Goal: Book appointment/travel/reservation

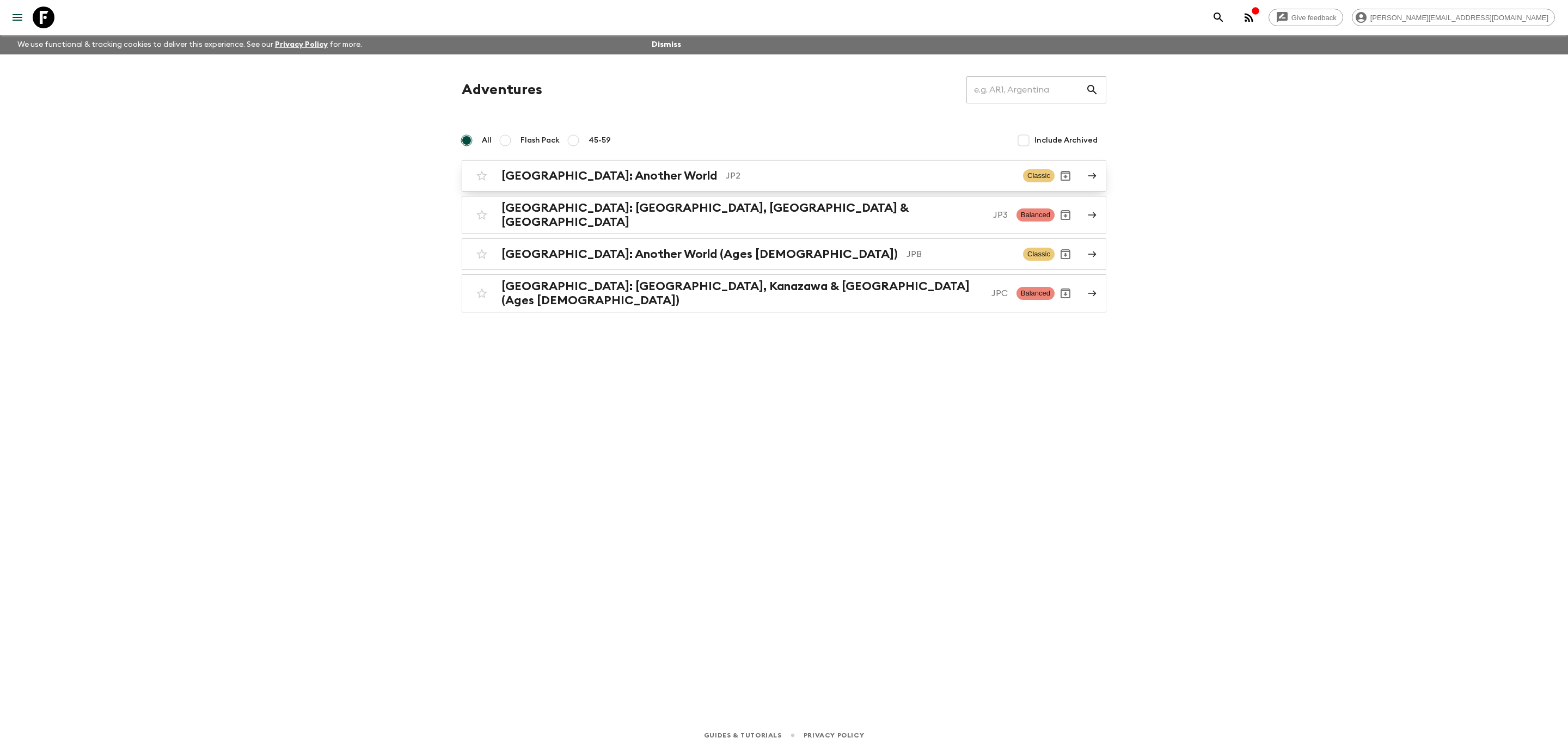
click at [773, 163] on link "[GEOGRAPHIC_DATA]: Another World JP2 Classic" at bounding box center [784, 175] width 645 height 32
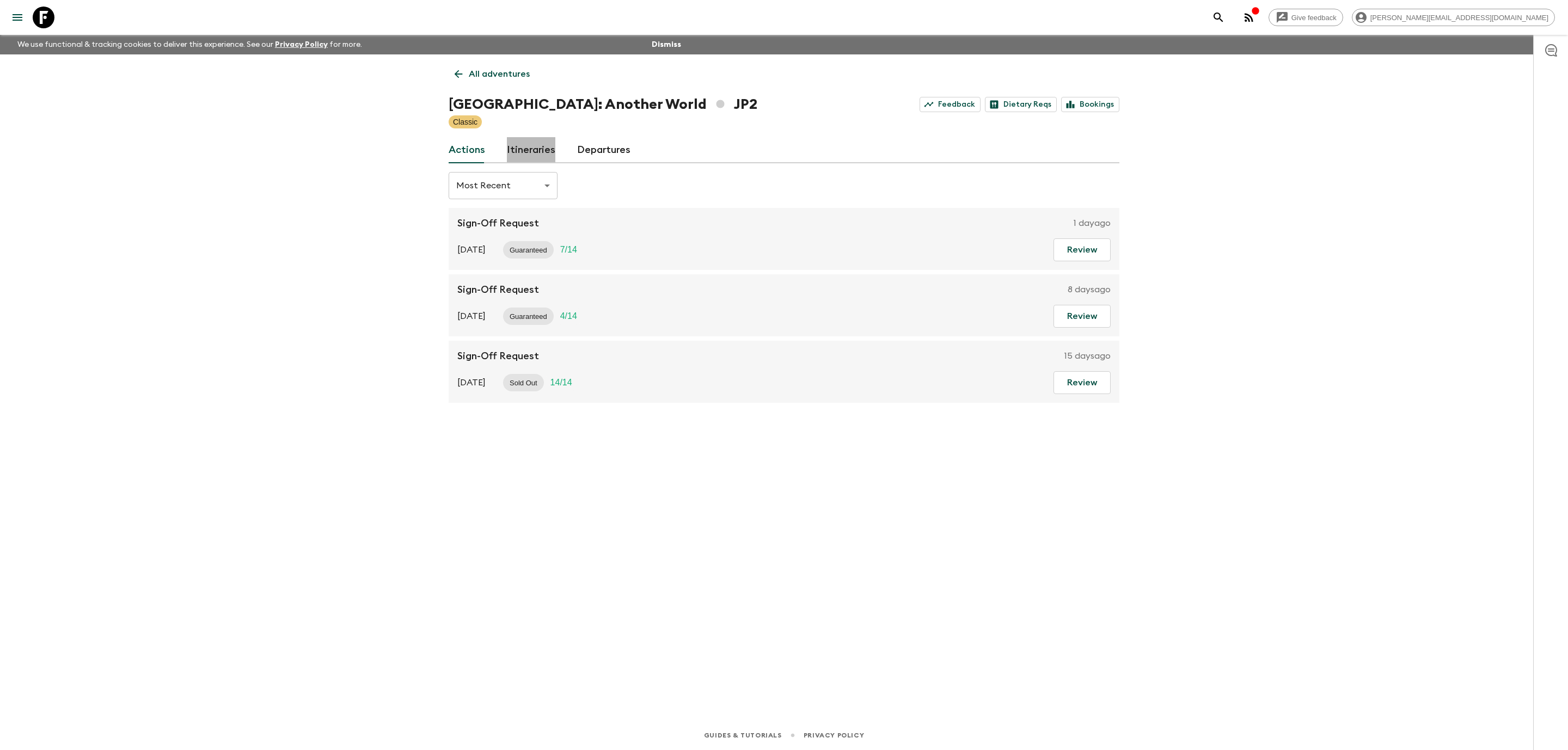
click at [546, 147] on link "Itineraries" at bounding box center [531, 150] width 49 height 26
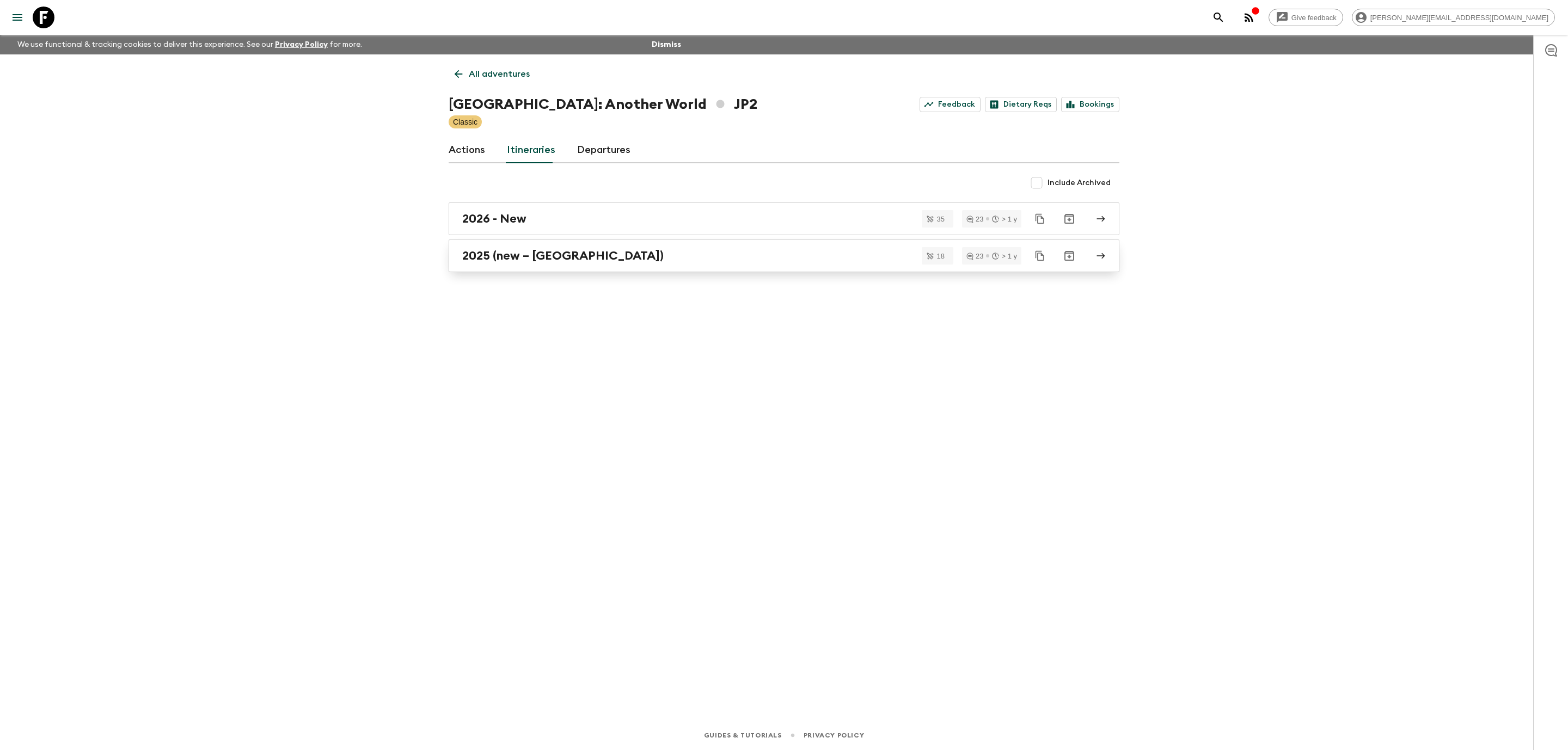
click at [603, 260] on div "2025 (new – [GEOGRAPHIC_DATA])" at bounding box center [773, 256] width 623 height 14
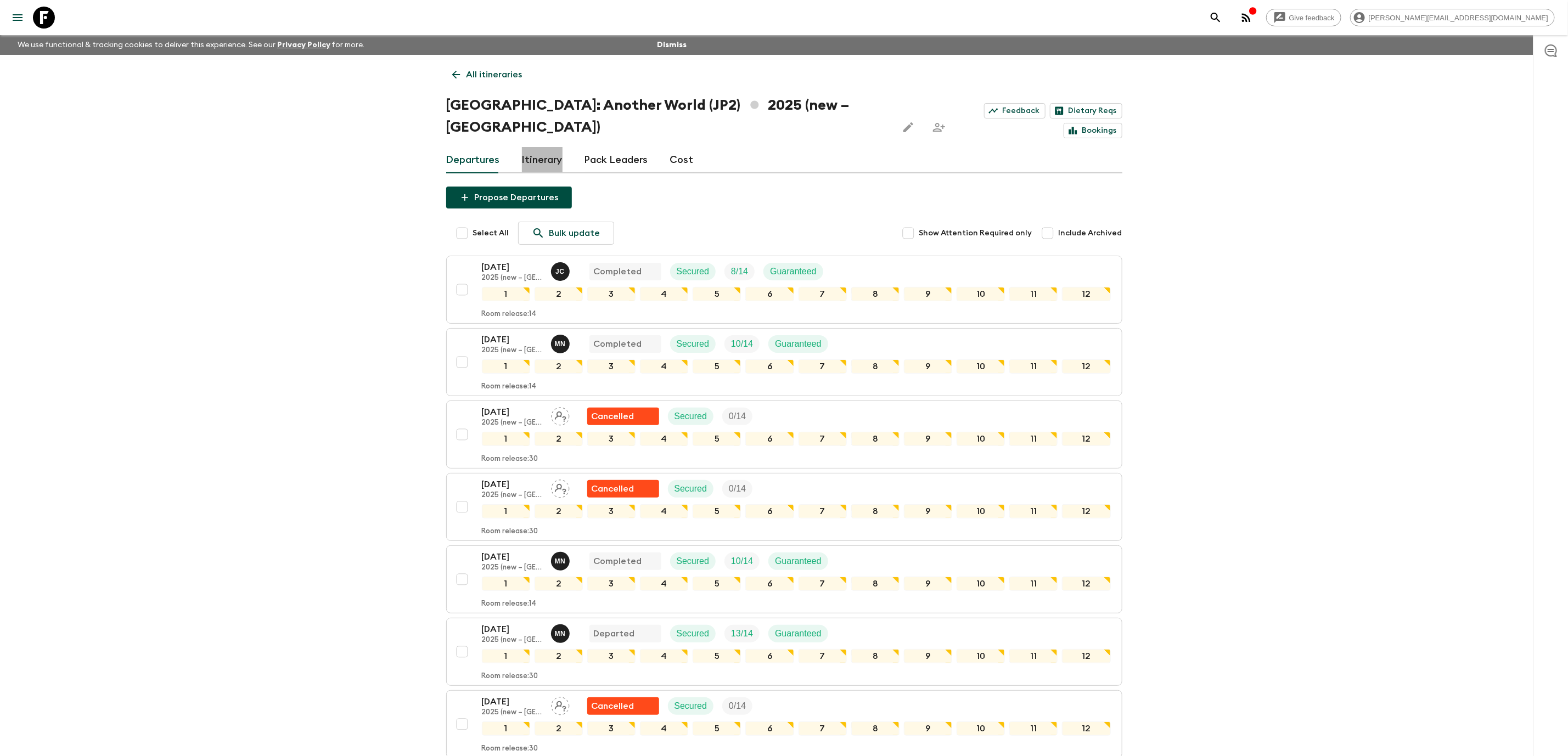
click at [529, 147] on link "Itinerary" at bounding box center [542, 160] width 41 height 26
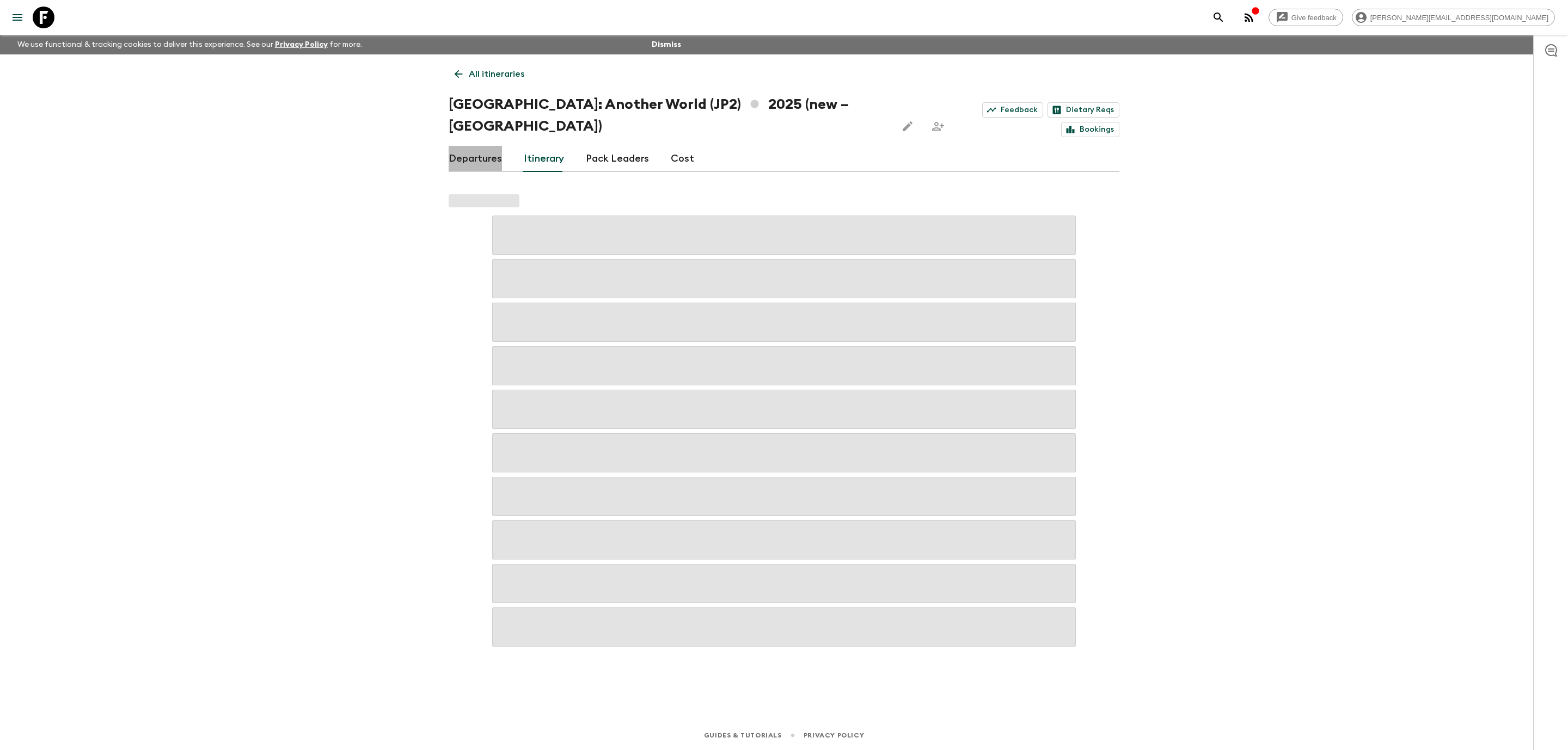
click at [484, 146] on link "Departures" at bounding box center [475, 159] width 53 height 26
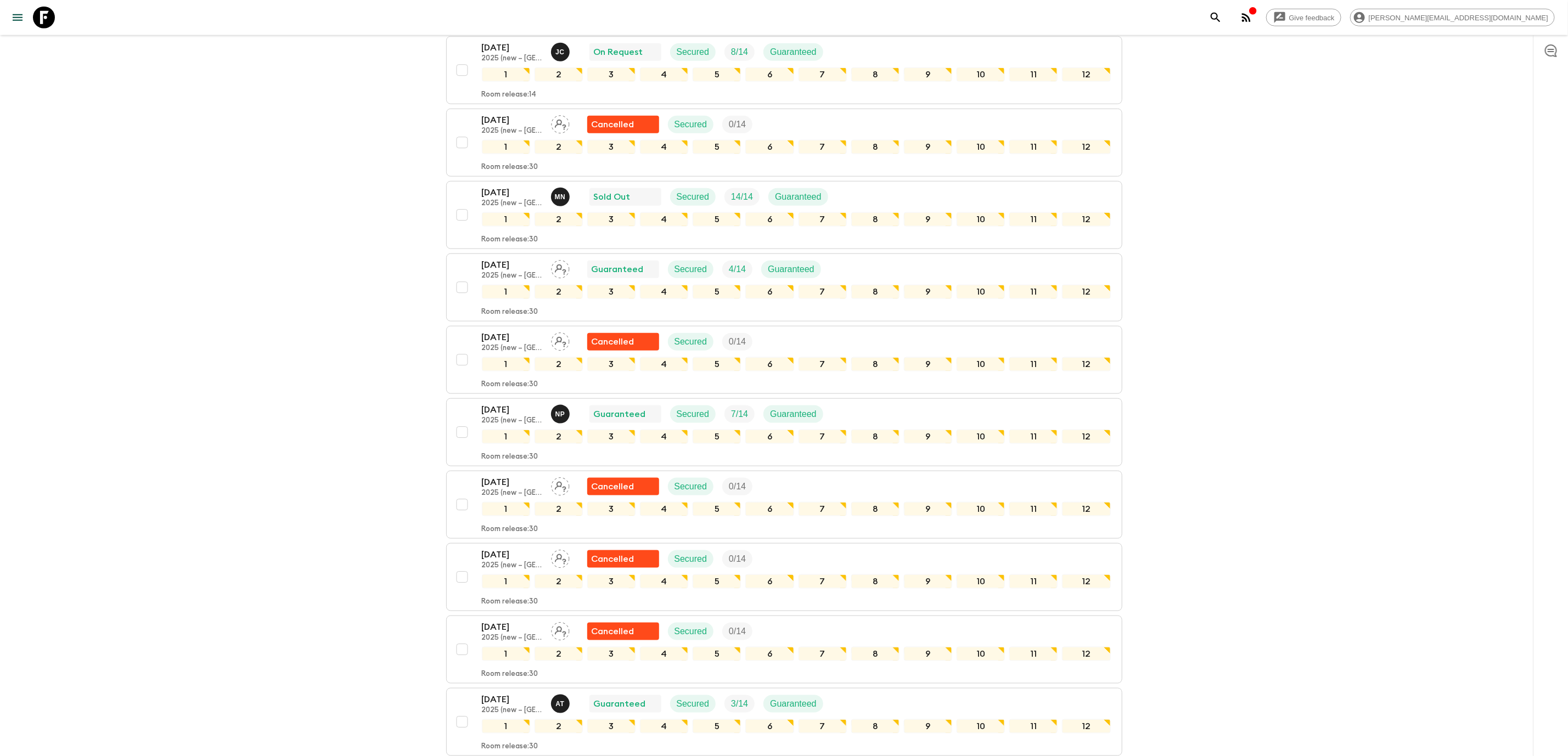
scroll to position [797, 0]
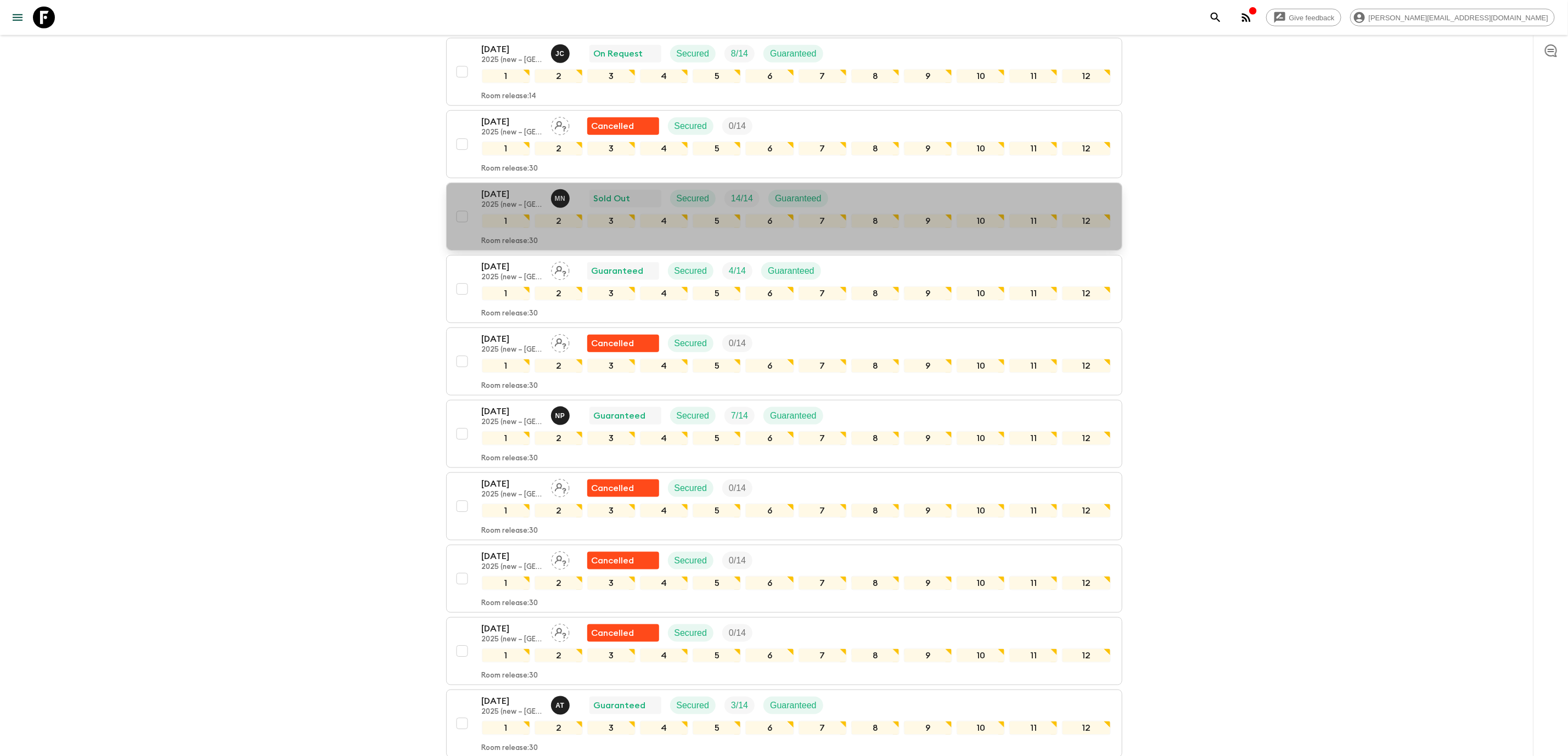
click at [938, 187] on div "[DATE] 2025 (new – [GEOGRAPHIC_DATA]) M N Sold Out Secured 14 / 14 Guaranteed" at bounding box center [796, 198] width 629 height 22
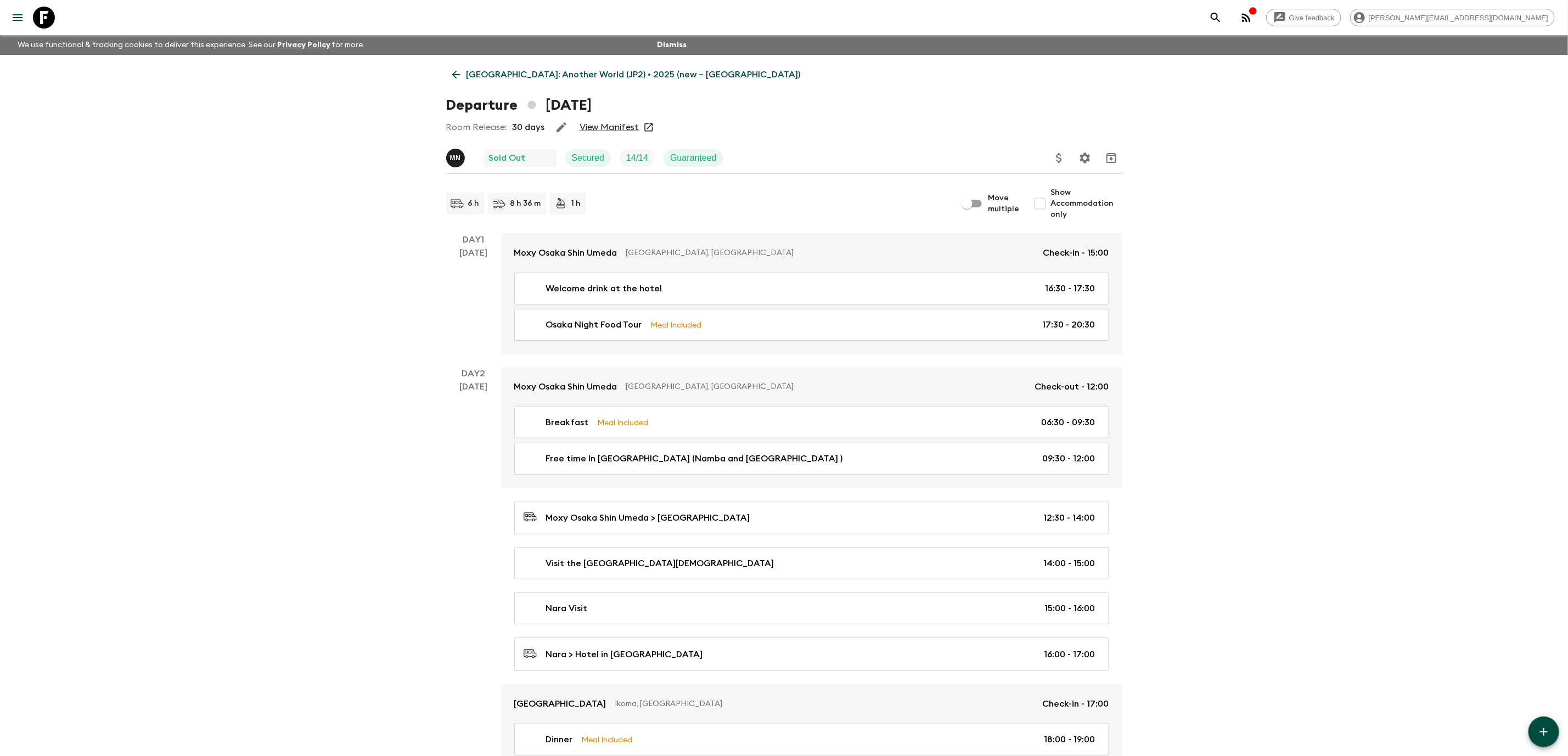
click at [1050, 204] on input "Show Accommodation only" at bounding box center [1039, 203] width 22 height 22
checkbox input "true"
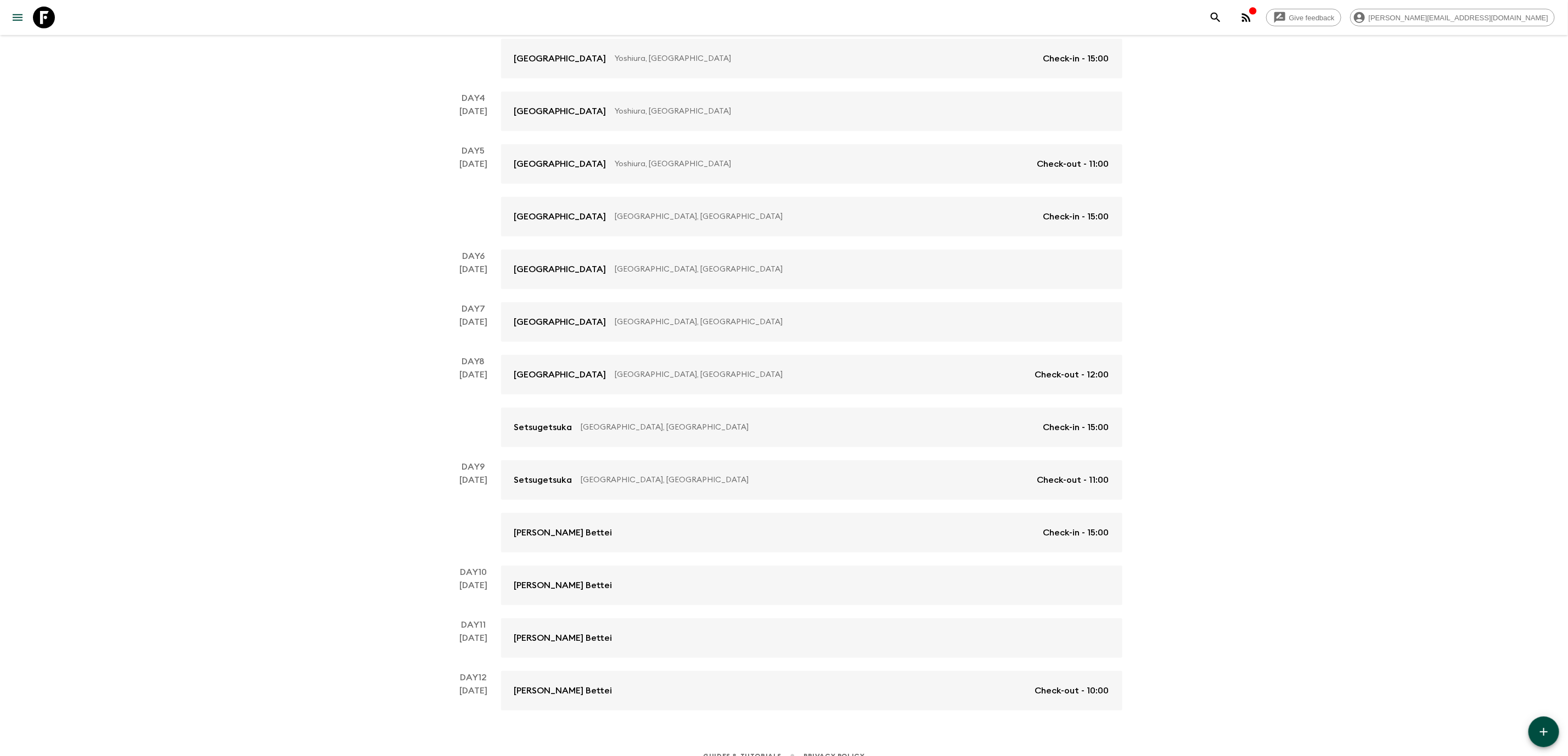
scroll to position [420, 0]
